Goal: Ask a question

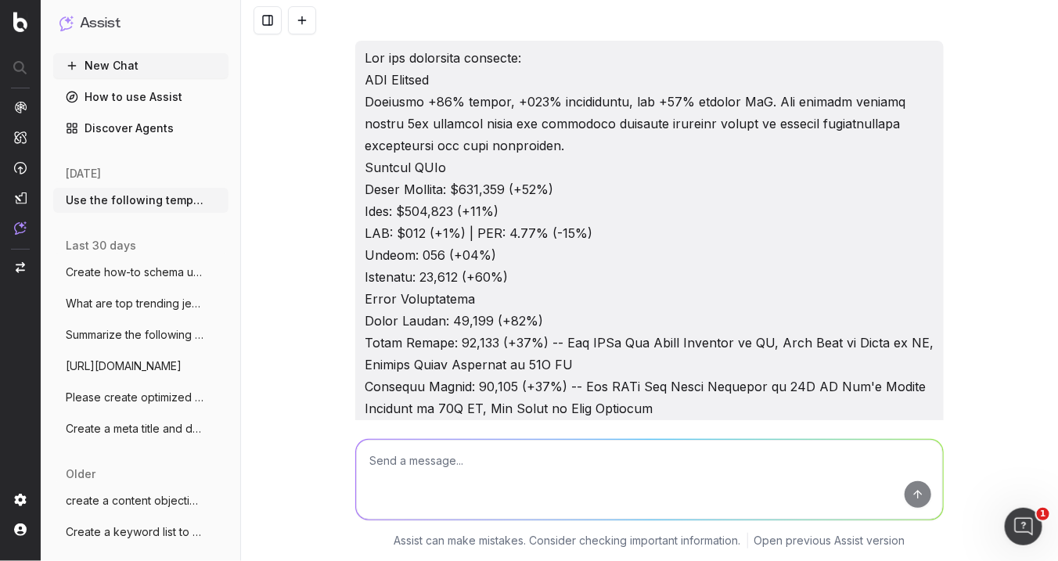
scroll to position [26504, 0]
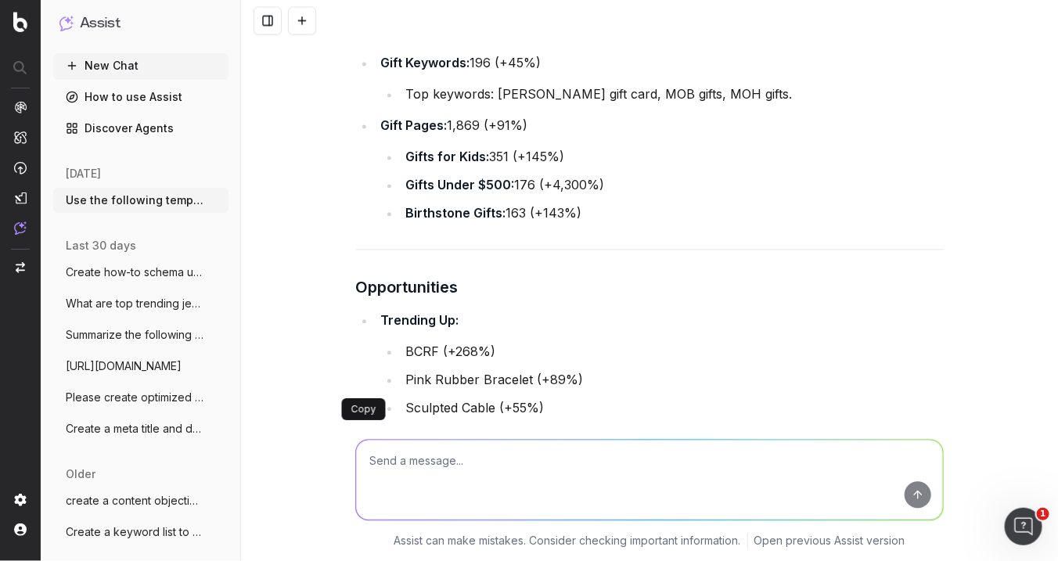
click at [502, 451] on textarea at bounding box center [649, 480] width 587 height 80
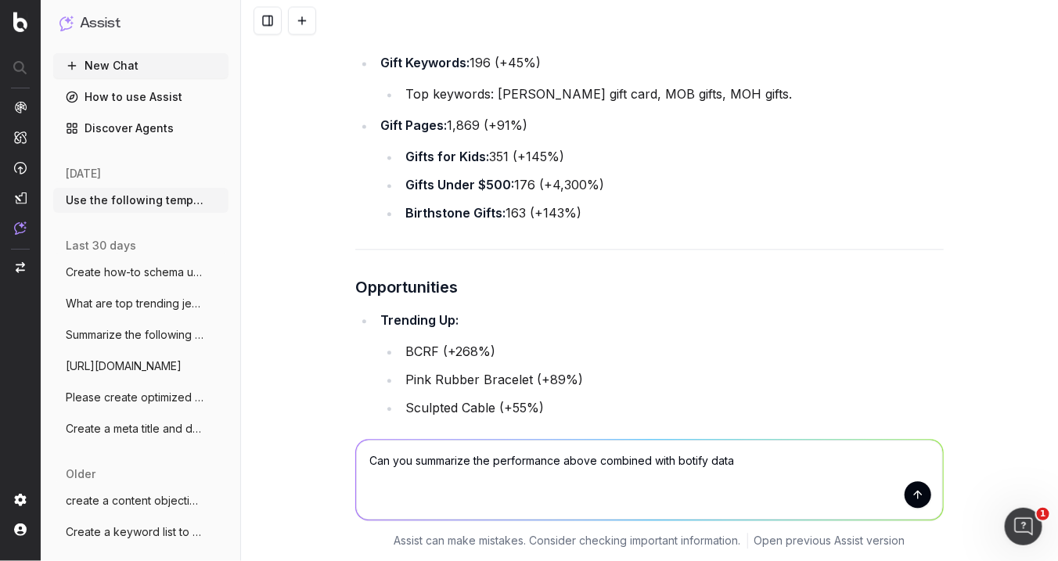
type textarea "Can you summarize the performance above combined with botify data?"
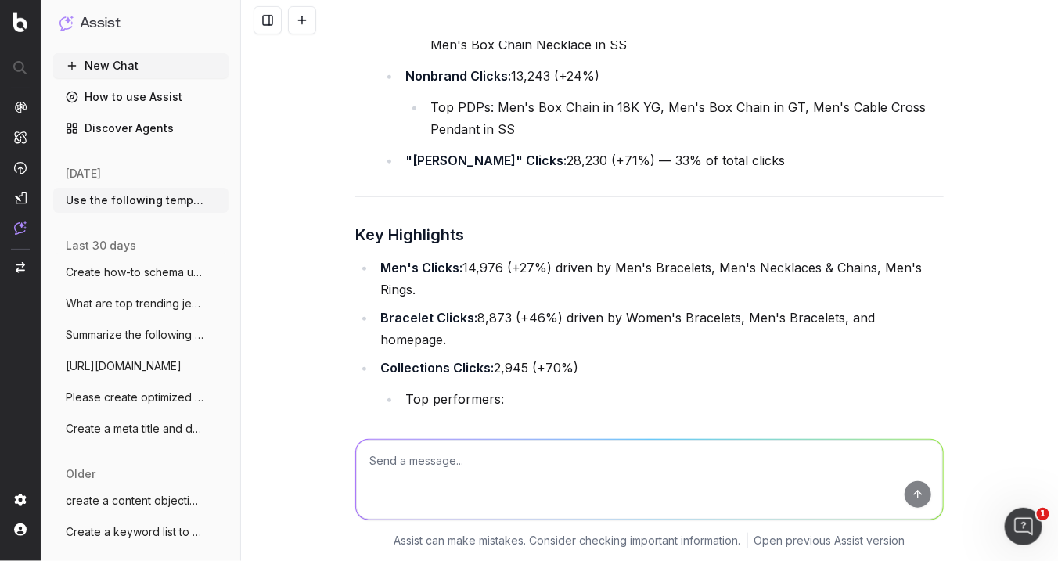
scroll to position [27334, 0]
